Goal: Task Accomplishment & Management: Use online tool/utility

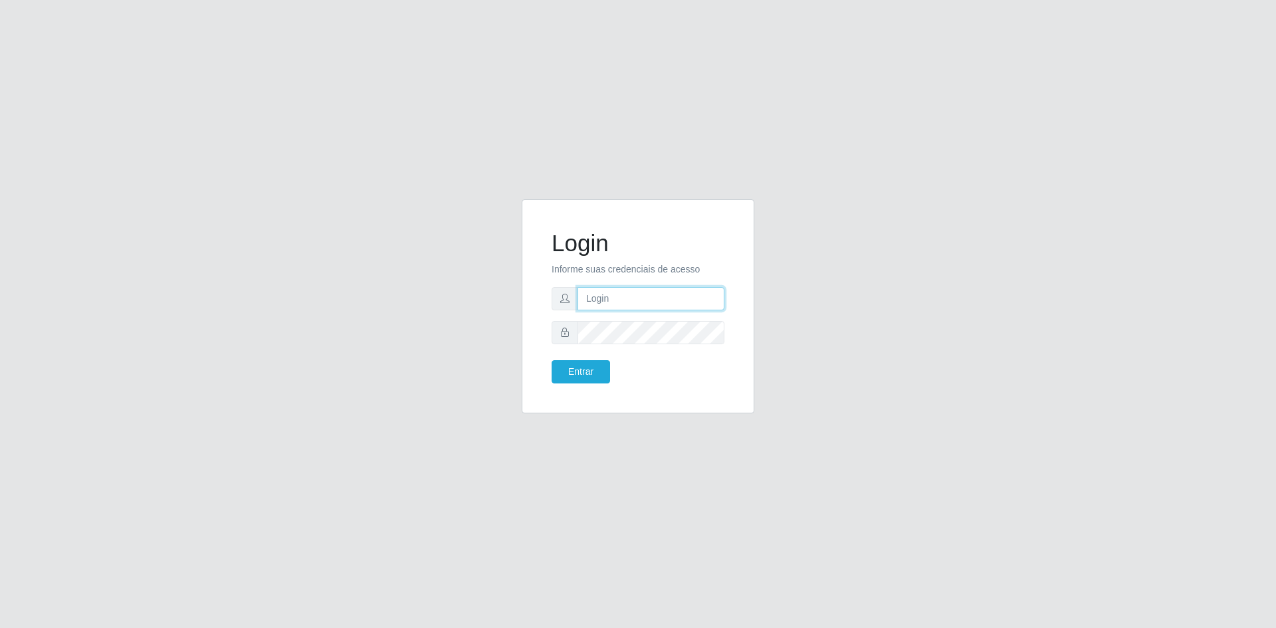
click at [618, 296] on input "text" at bounding box center [651, 298] width 147 height 23
type input "valeria@carone"
click at [552, 360] on button "Entrar" at bounding box center [581, 371] width 58 height 23
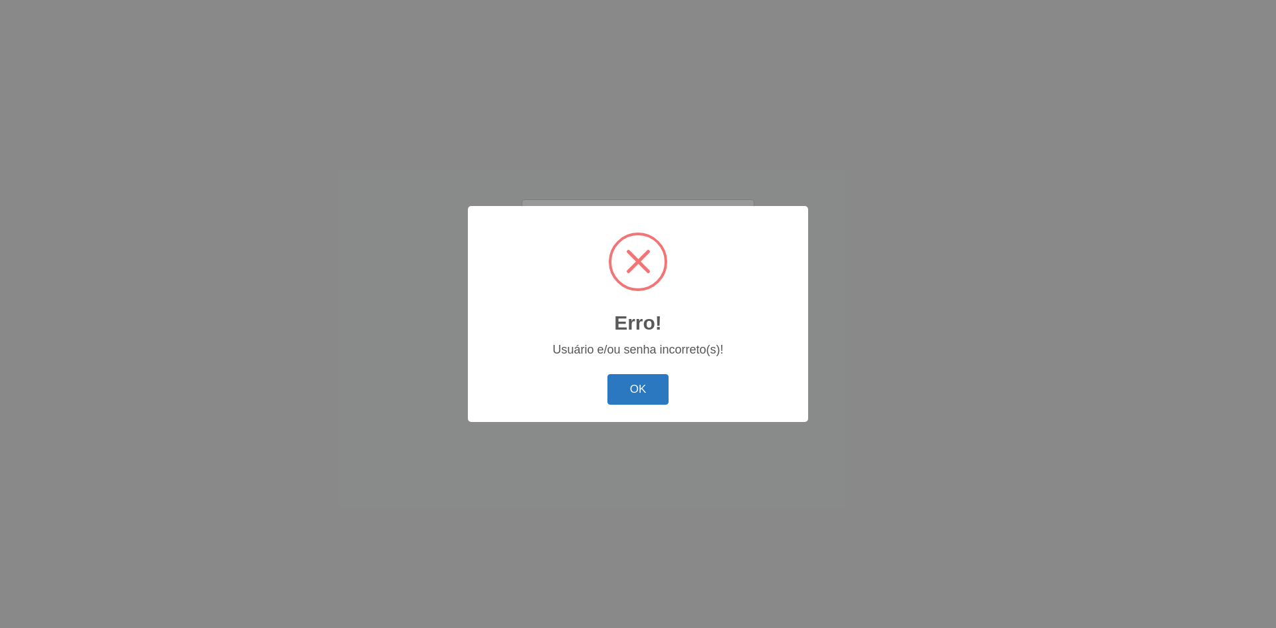
click at [637, 385] on button "OK" at bounding box center [639, 389] width 62 height 31
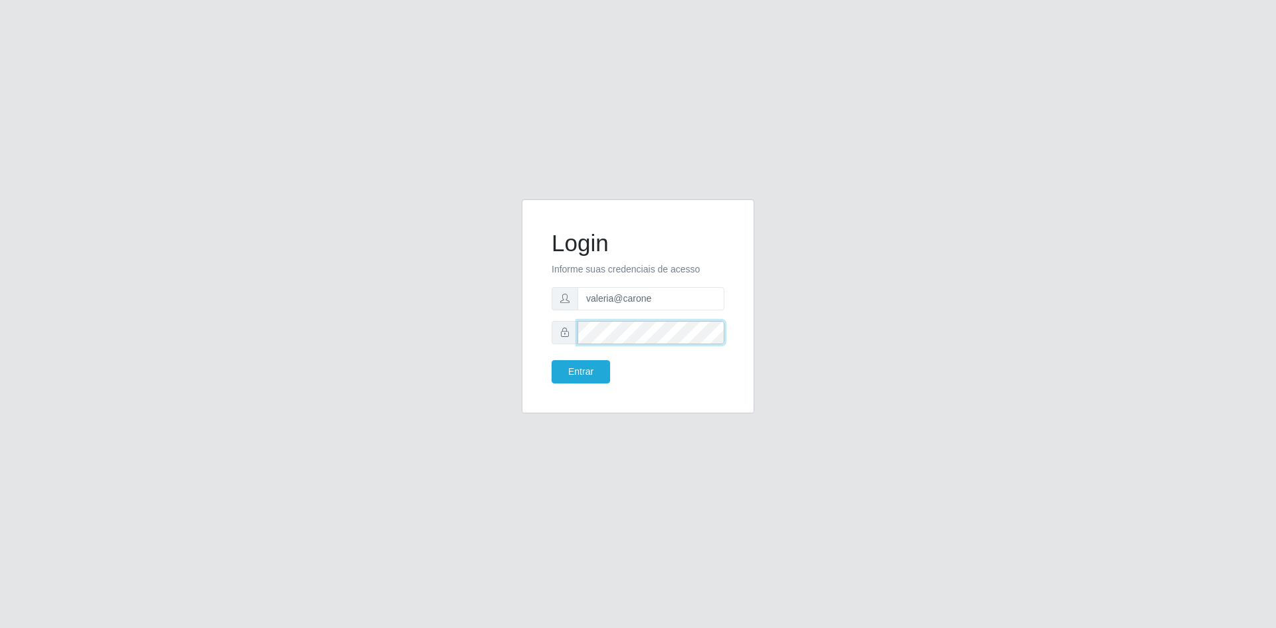
click at [552, 360] on button "Entrar" at bounding box center [581, 371] width 58 height 23
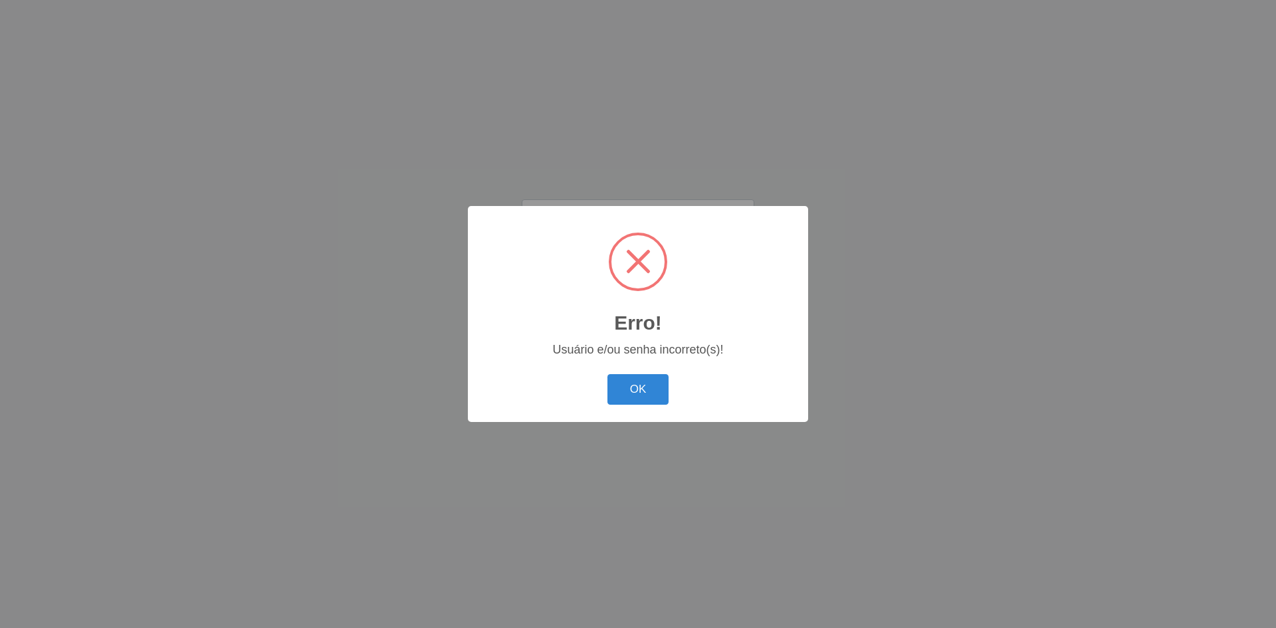
click at [608, 374] on button "OK" at bounding box center [639, 389] width 62 height 31
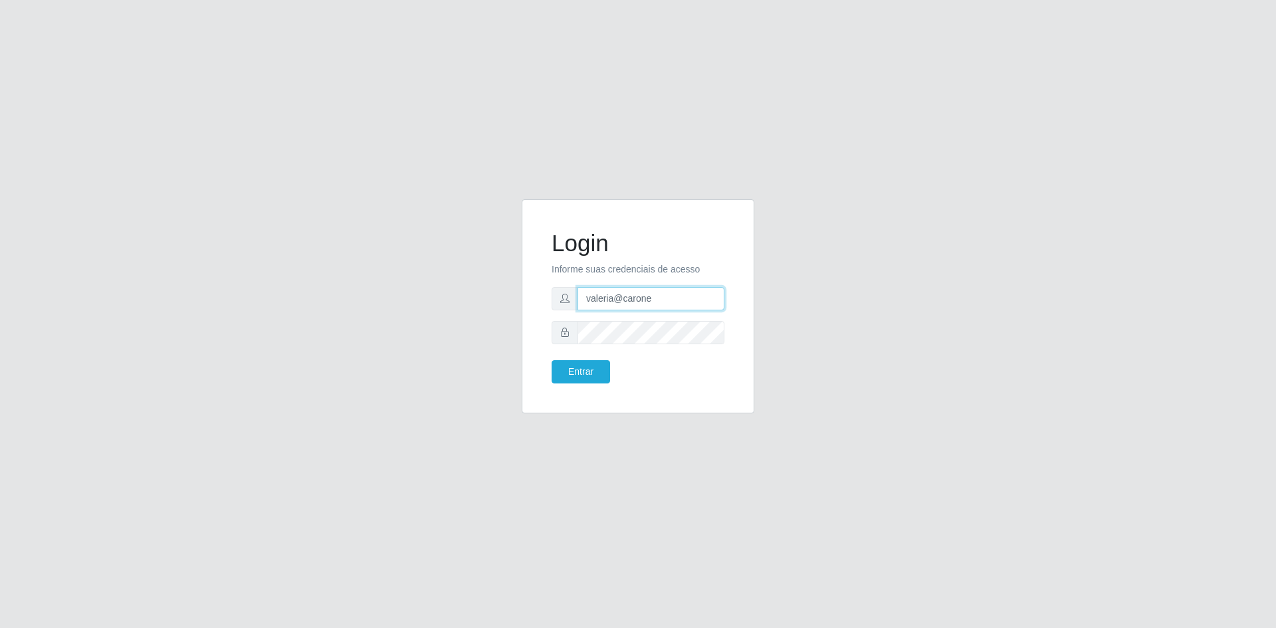
click at [657, 296] on input "valeria@carone" at bounding box center [651, 298] width 147 height 23
type input "[EMAIL_ADDRESS][DOMAIN_NAME]"
click at [572, 356] on form "Login Informe suas credenciais de acesso [PERSON_NAME][EMAIL_ADDRESS][DOMAIN_NA…" at bounding box center [638, 306] width 173 height 154
click at [571, 376] on button "Entrar" at bounding box center [581, 371] width 58 height 23
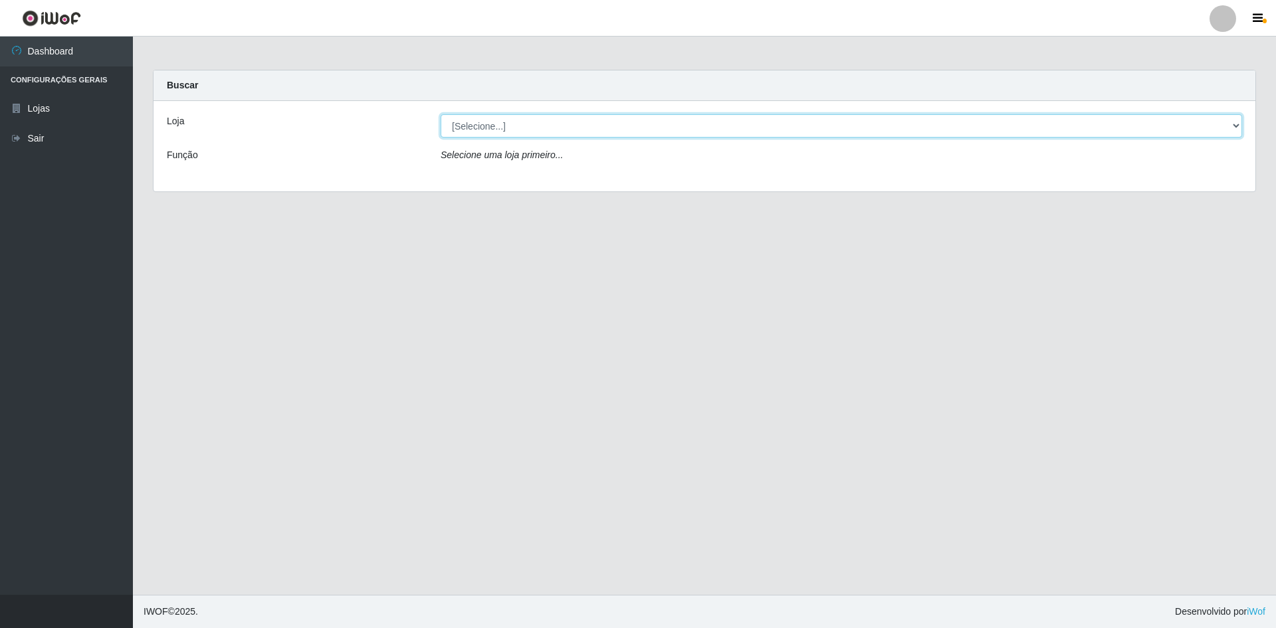
click at [1230, 124] on select "[Selecione...] [GEOGRAPHIC_DATA] - [GEOGRAPHIC_DATA]" at bounding box center [842, 125] width 802 height 23
select select "528"
click at [441, 114] on select "[Selecione...] [GEOGRAPHIC_DATA] - [GEOGRAPHIC_DATA]" at bounding box center [842, 125] width 802 height 23
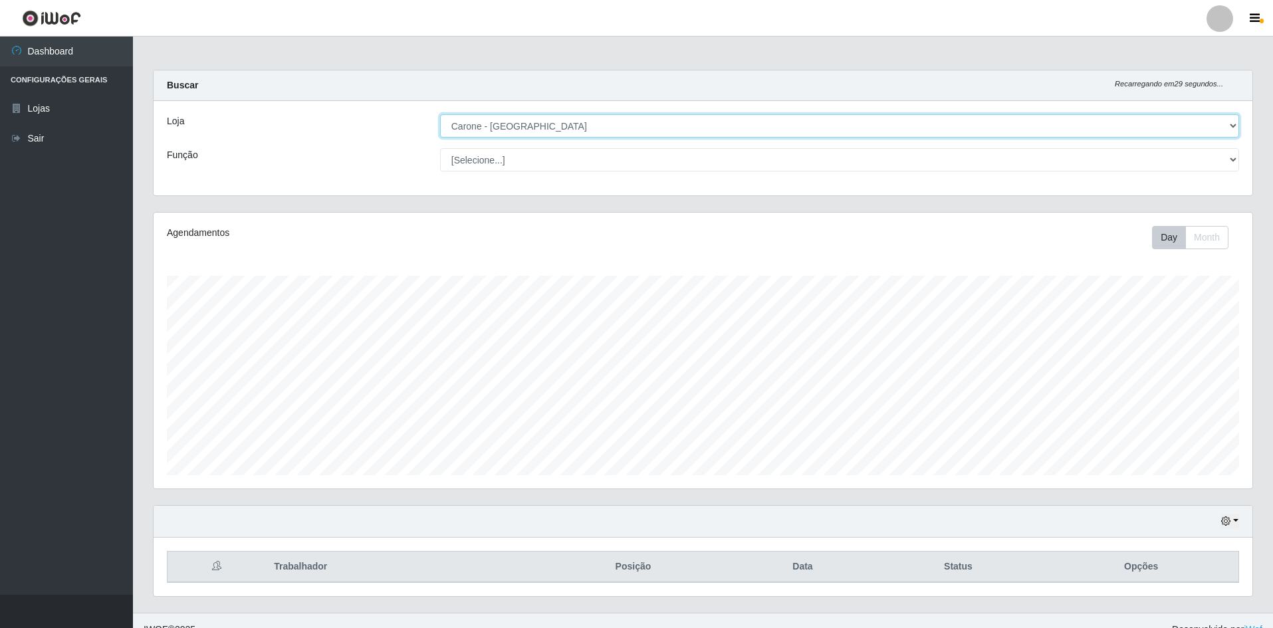
scroll to position [276, 1099]
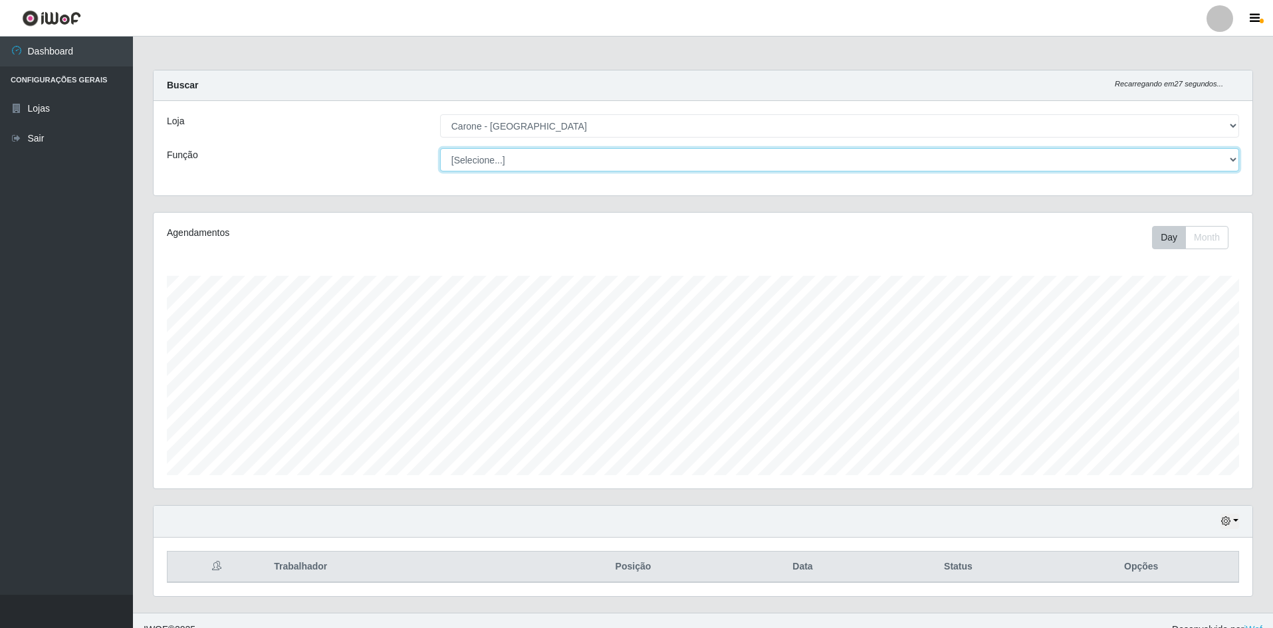
click at [1231, 162] on select "[Selecione...] Auxiliar de Depósito Auxiliar de Depósito + Auxiliar de Depósito…" at bounding box center [839, 159] width 799 height 23
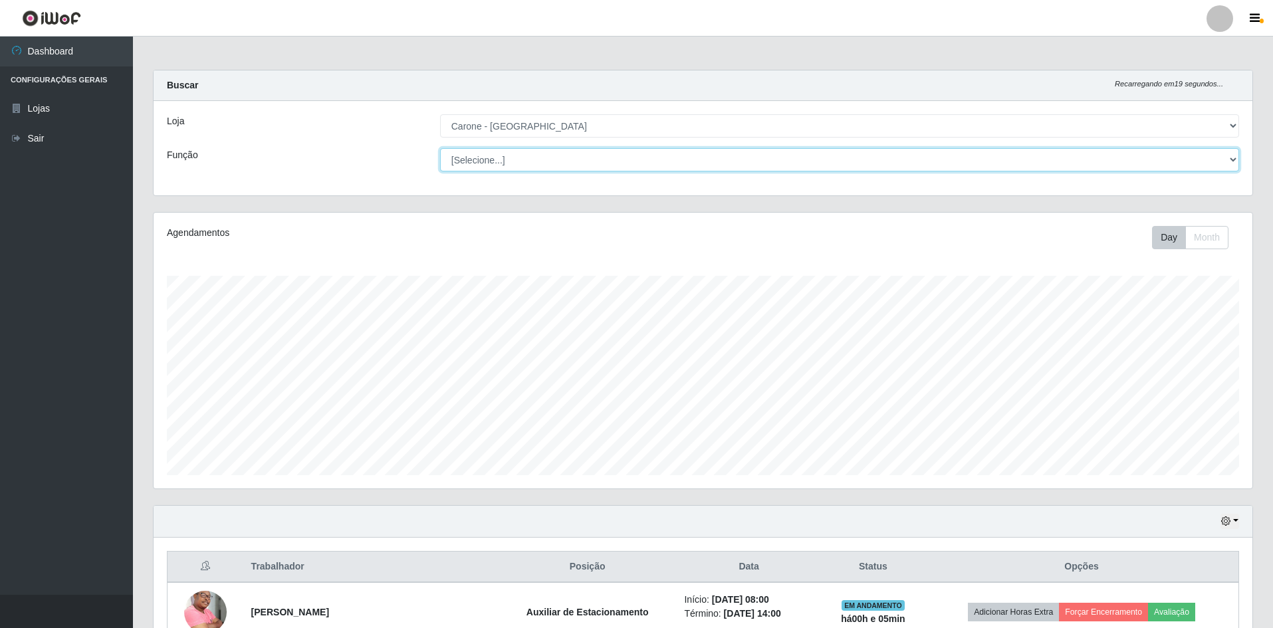
click at [1232, 164] on select "[Selecione...] Auxiliar de Depósito Auxiliar de Depósito + Auxiliar de Depósito…" at bounding box center [839, 159] width 799 height 23
select select "4"
click at [440, 148] on select "[Selecione...] Auxiliar de Depósito Auxiliar de Depósito + Auxiliar de Depósito…" at bounding box center [839, 159] width 799 height 23
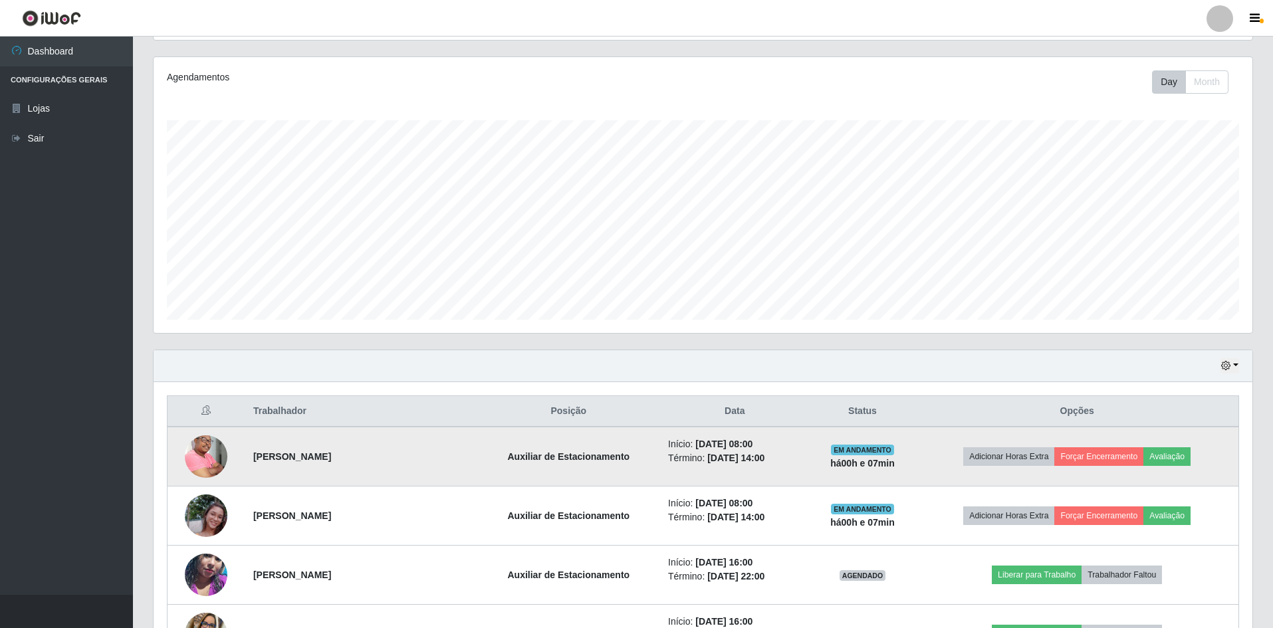
scroll to position [0, 0]
